Goal: Communication & Community: Answer question/provide support

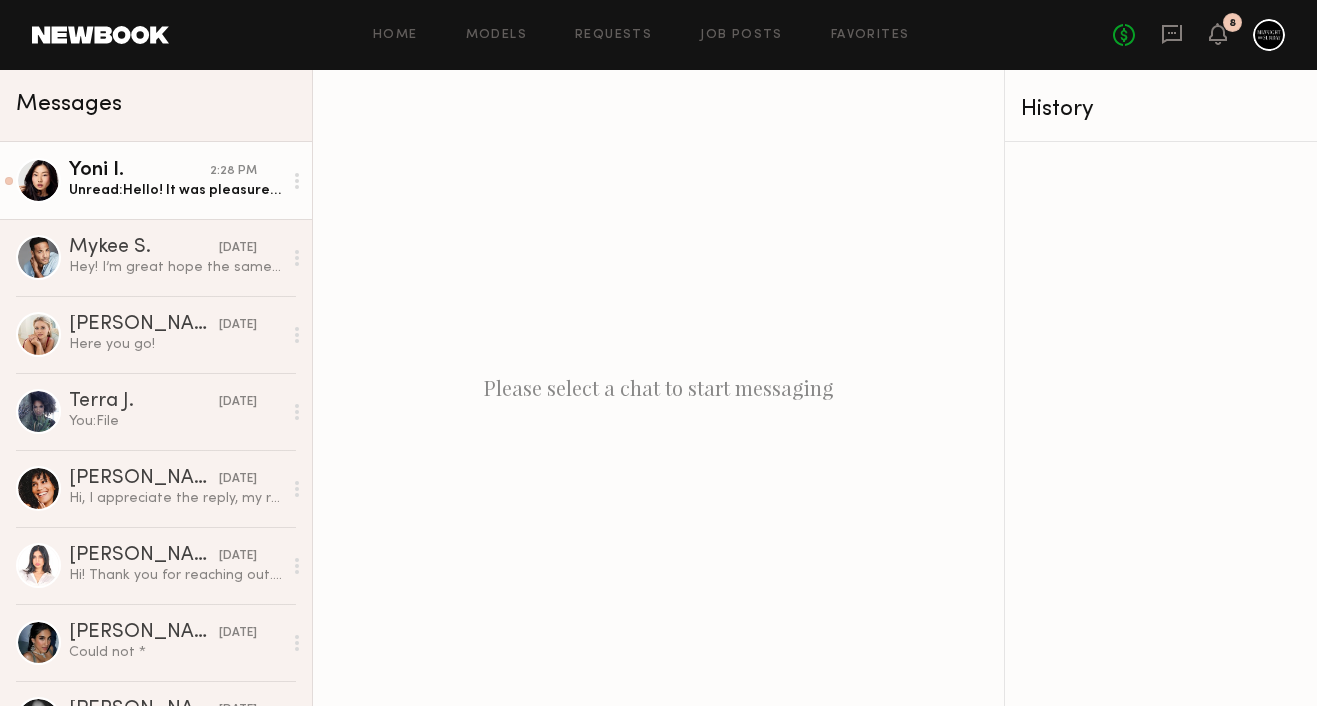
click at [194, 186] on div "Unread: Hello! It was pleasure working with you 🙏 here is the form!" at bounding box center [175, 190] width 213 height 19
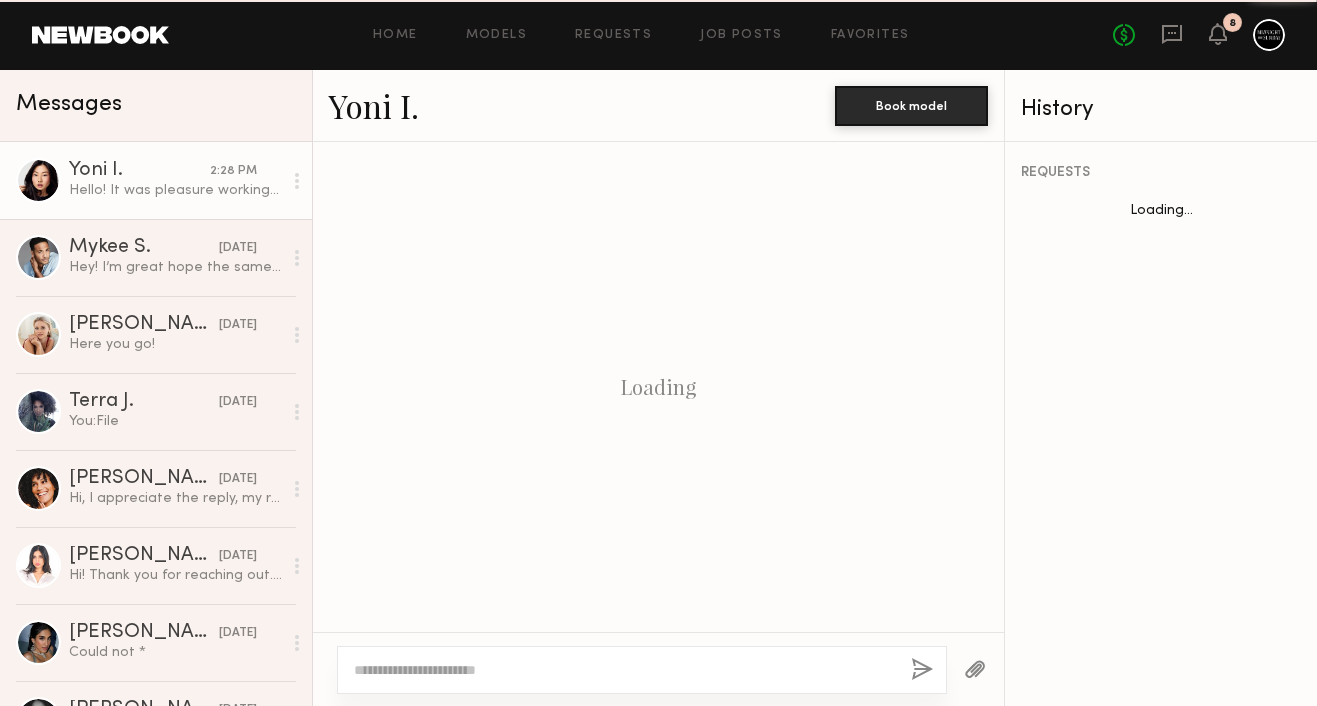
scroll to position [1338, 0]
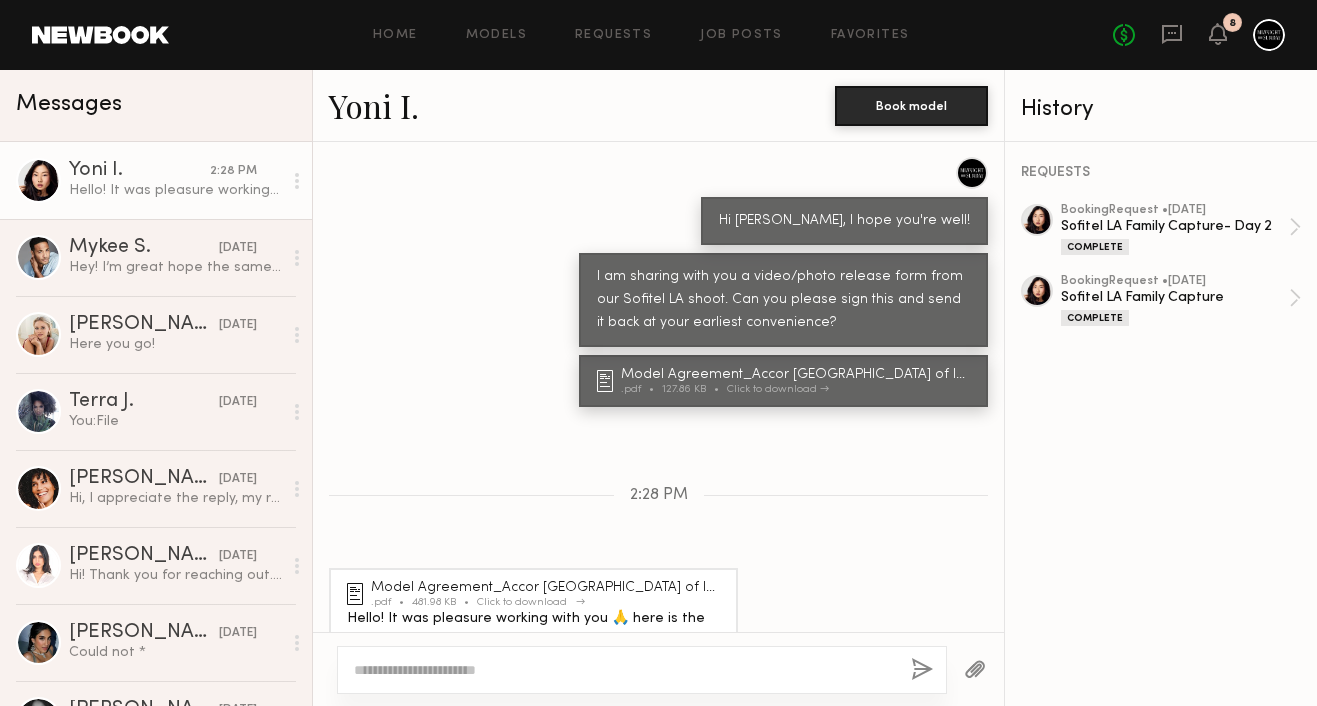
click at [561, 581] on div "Model Agreement_Accor [GEOGRAPHIC_DATA] of Image_ (4) (1)" at bounding box center [548, 588] width 355 height 14
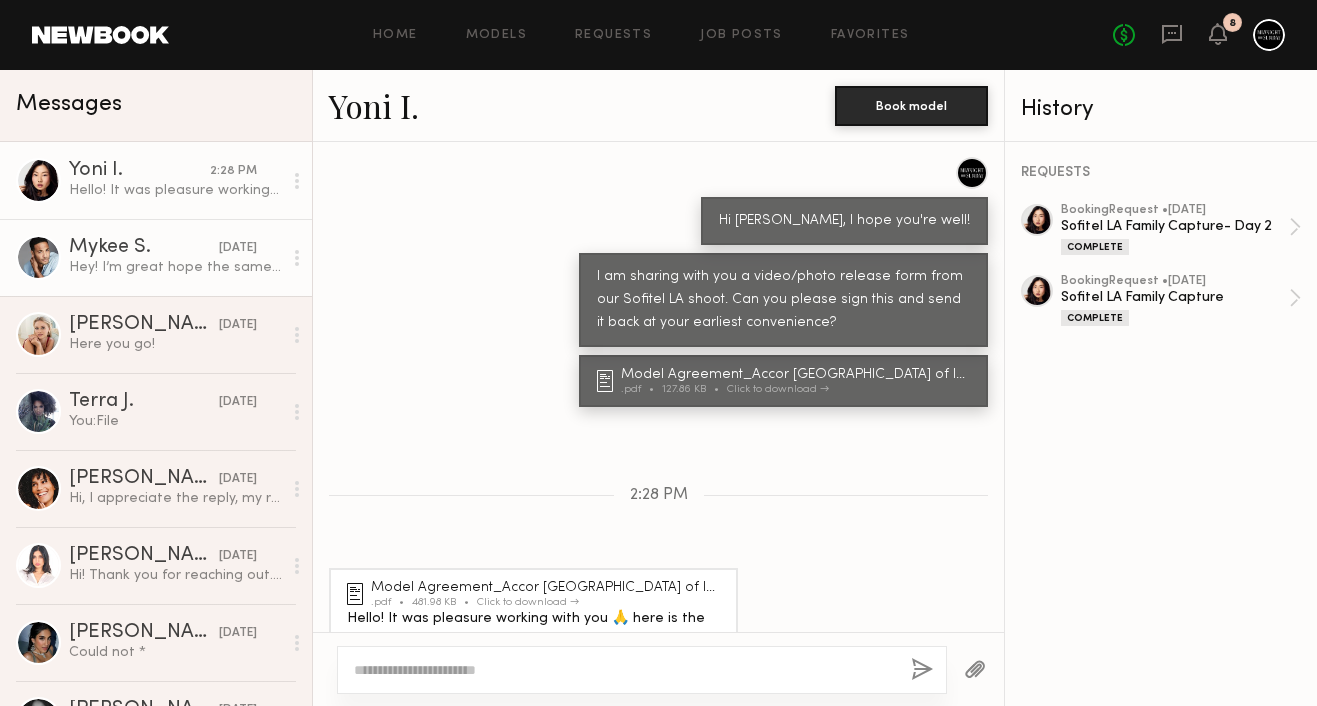
click at [207, 284] on link "Mykee S. [DATE] Hey! I’m great hope the same for you. Here is a signed copy of …" at bounding box center [156, 257] width 312 height 77
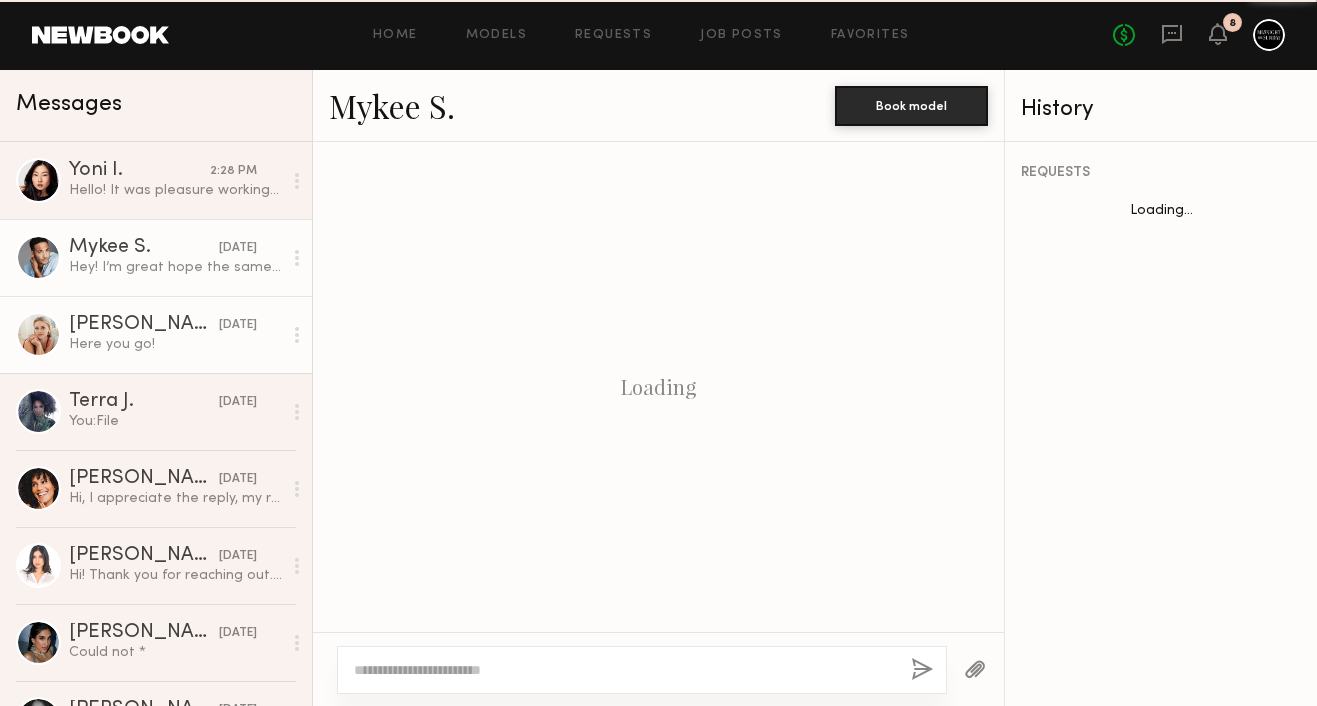
scroll to position [1048, 0]
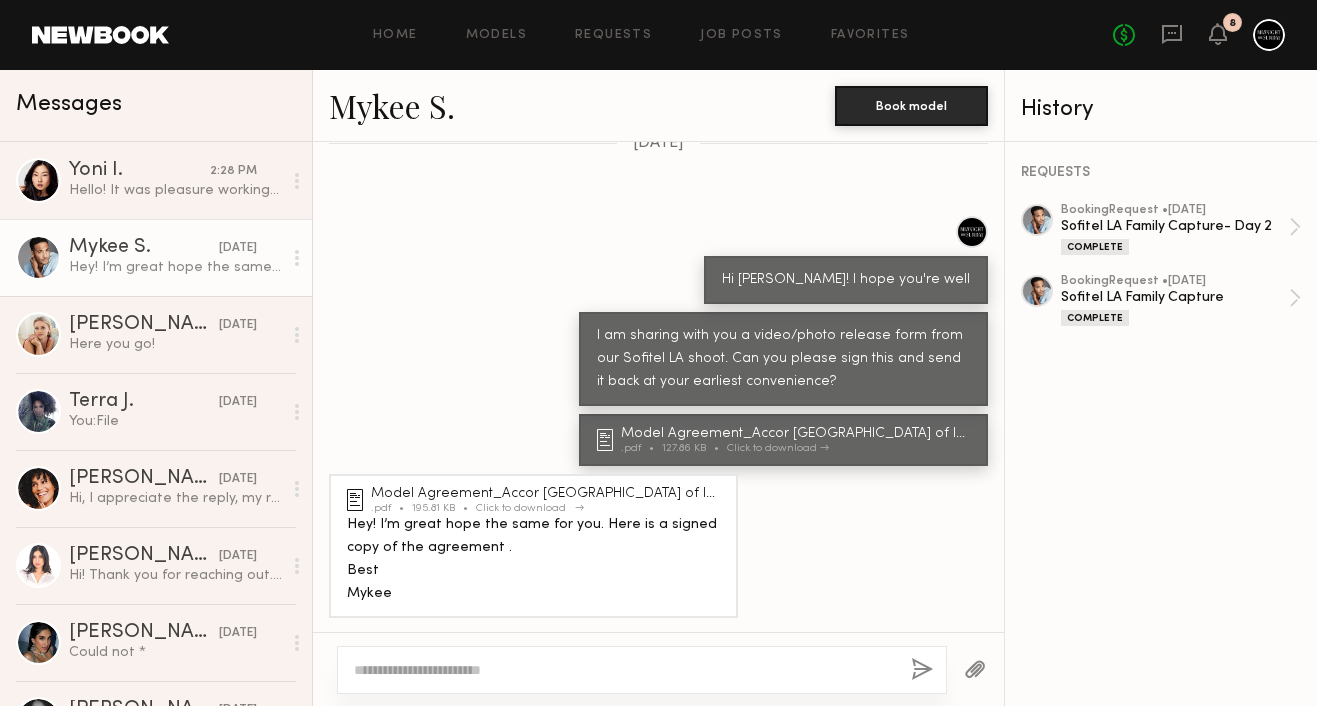
click at [491, 489] on div "Model Agreement_Accor [GEOGRAPHIC_DATA] of Image" at bounding box center [548, 494] width 355 height 14
click at [482, 660] on textarea at bounding box center [624, 670] width 541 height 20
type textarea "**********"
click at [914, 675] on button "button" at bounding box center [922, 670] width 22 height 25
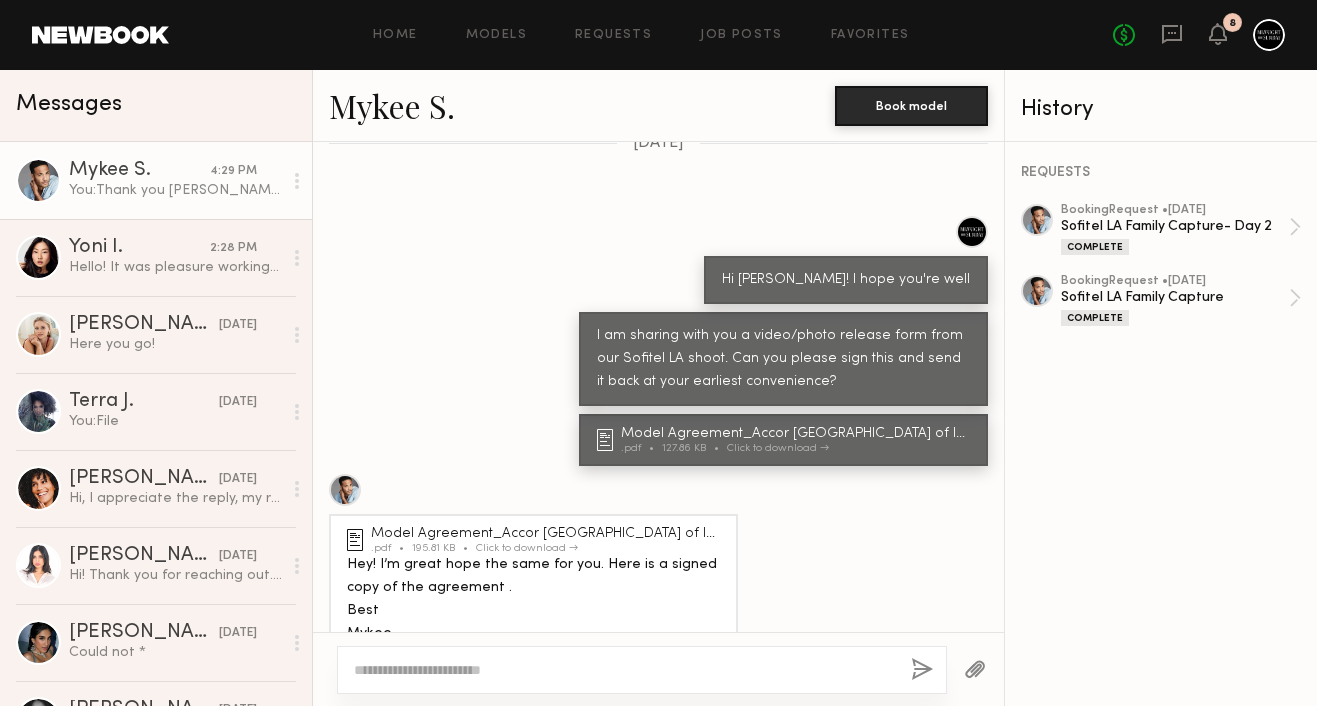
scroll to position [1448, 0]
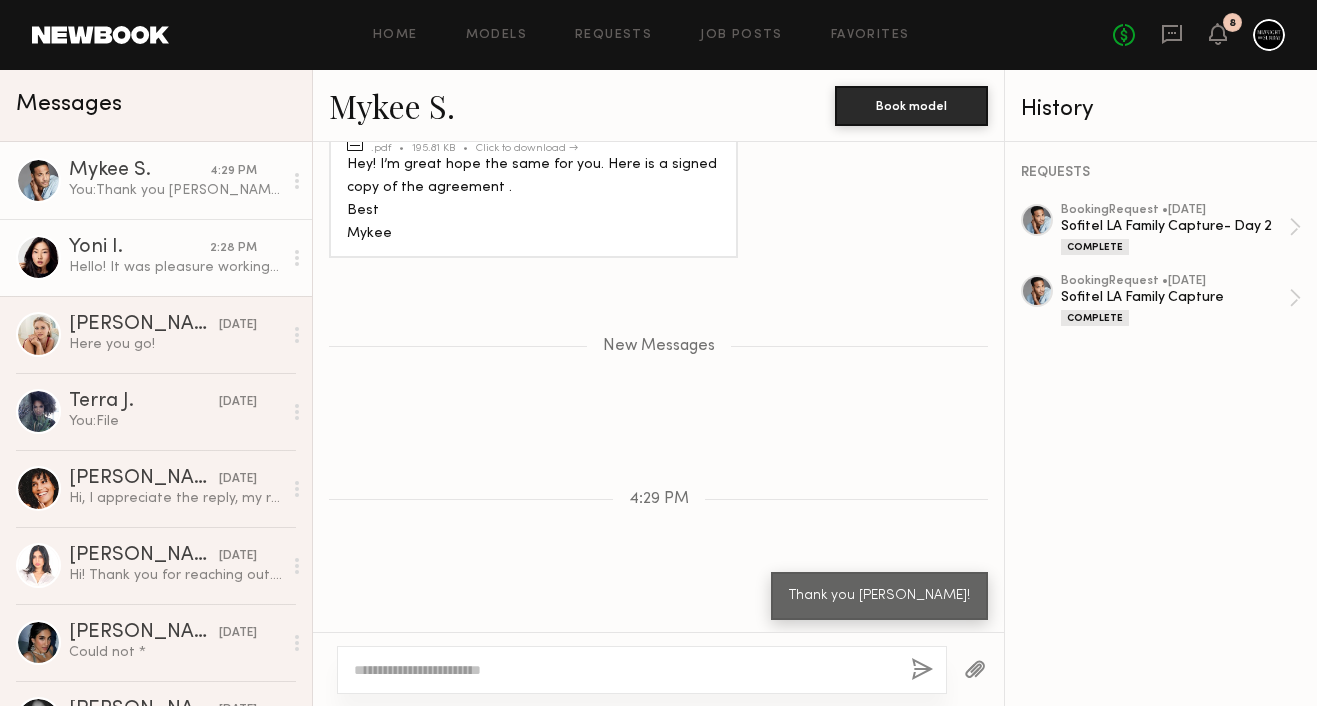
click at [216, 283] on link "Yoni I. 2:28 PM Hello! It was pleasure working with you 🙏 here is the form!" at bounding box center [156, 257] width 312 height 77
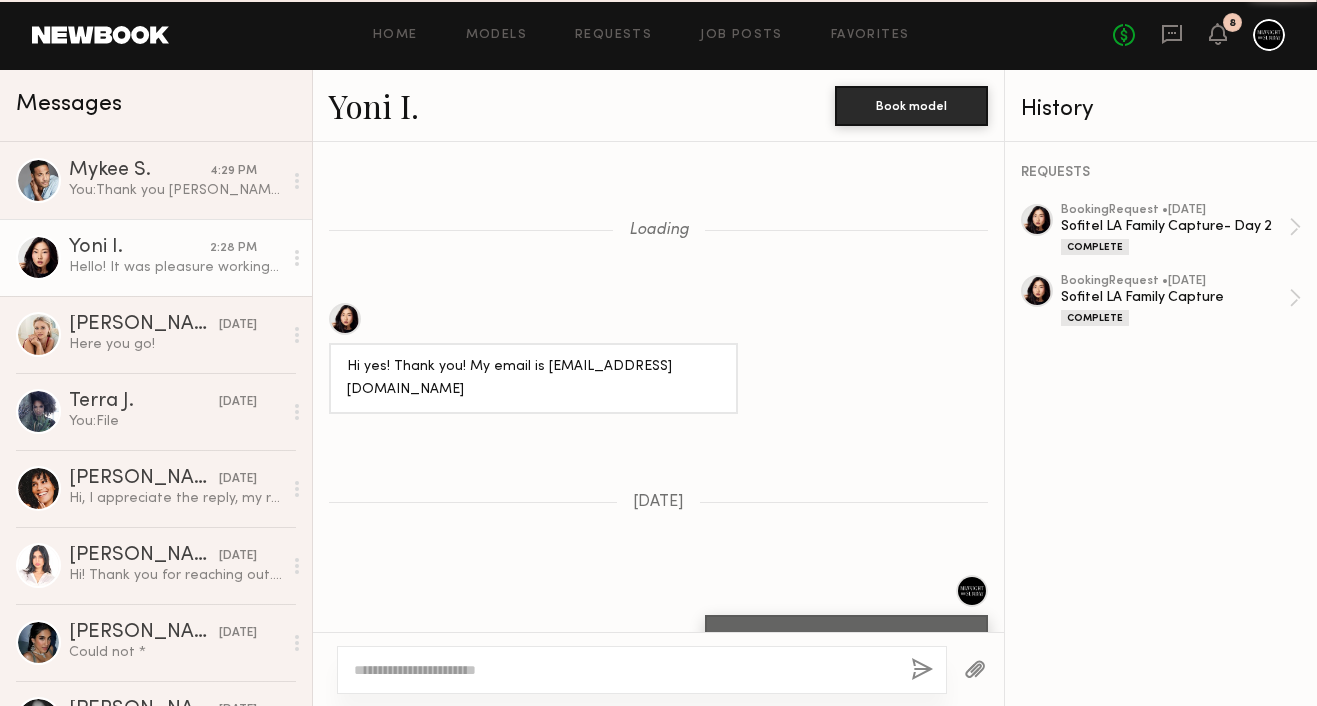
scroll to position [1338, 0]
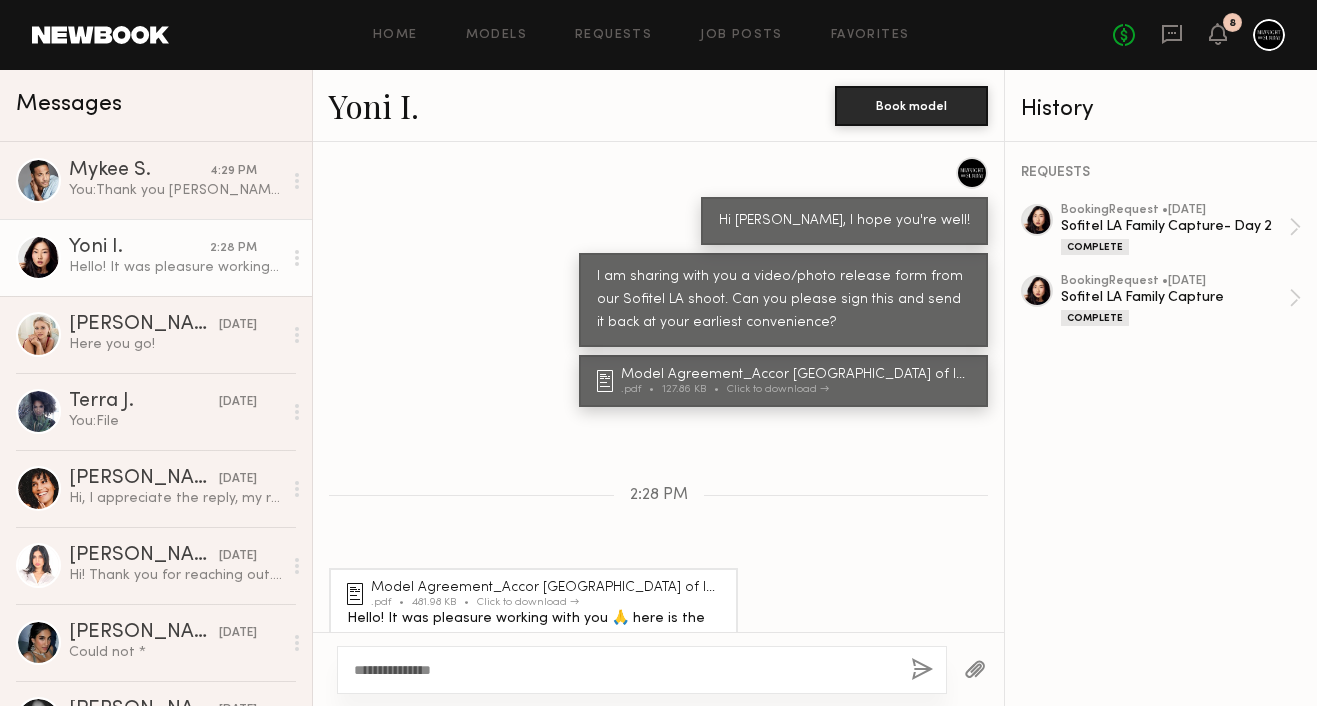
type textarea "**********"
click at [921, 663] on button "button" at bounding box center [922, 670] width 22 height 25
